Goal: Submit feedback/report problem

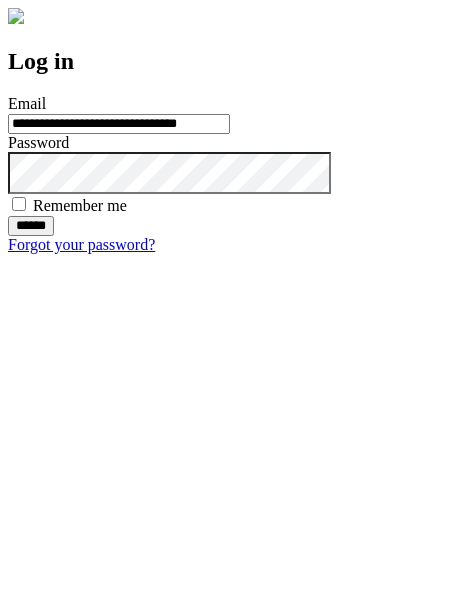
type input "**********"
click at [54, 236] on input "******" at bounding box center [31, 226] width 46 height 20
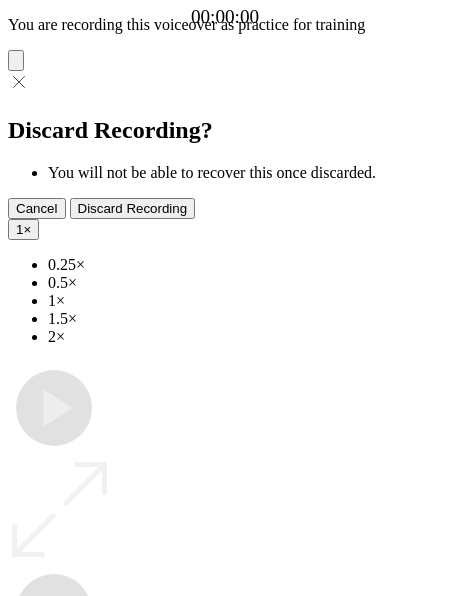
type input "**********"
